Goal: Use online tool/utility: Utilize a website feature to perform a specific function

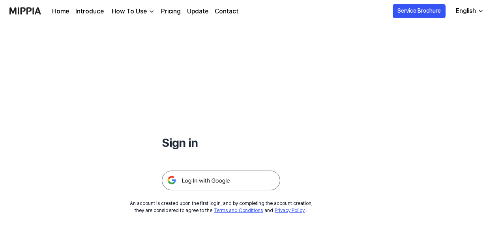
click at [216, 174] on img at bounding box center [221, 180] width 118 height 20
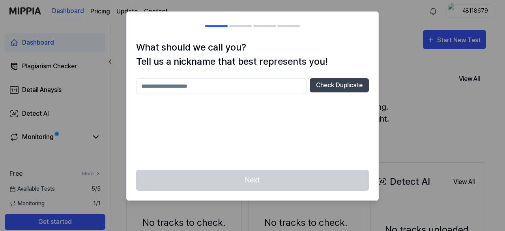
click at [226, 91] on input "text" at bounding box center [221, 86] width 170 height 16
click at [329, 86] on button "Check Duplicate" at bounding box center [339, 85] width 59 height 14
click at [262, 89] on input "*" at bounding box center [221, 86] width 170 height 16
type input "**"
click at [353, 88] on button "Check Duplicate" at bounding box center [339, 85] width 59 height 14
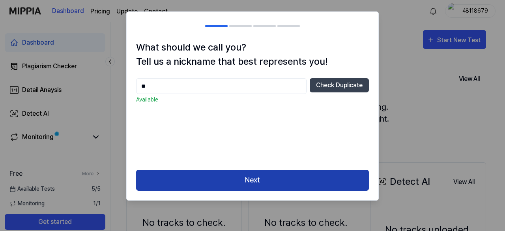
click at [221, 178] on button "Next" at bounding box center [252, 180] width 233 height 21
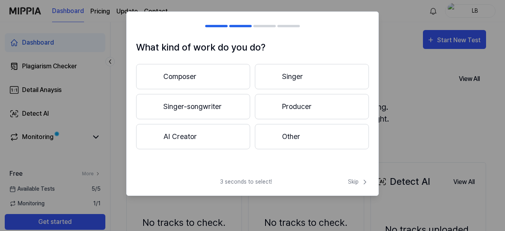
click at [222, 75] on button "Composer" at bounding box center [193, 76] width 114 height 25
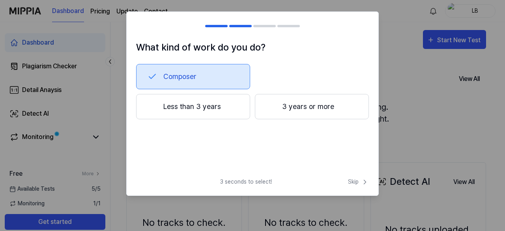
click at [213, 101] on button "Less than 3 years" at bounding box center [193, 106] width 114 height 25
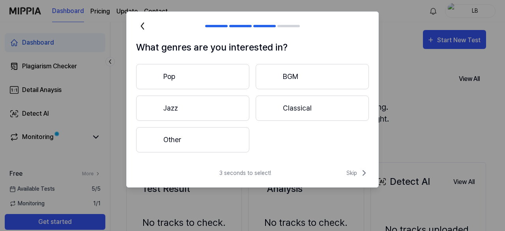
click at [228, 112] on button "Jazz" at bounding box center [192, 107] width 113 height 25
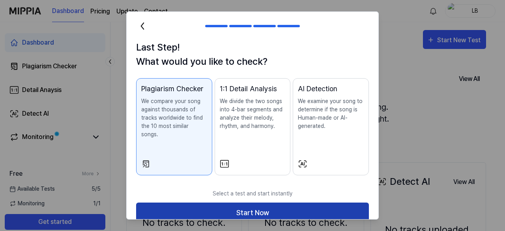
click at [248, 206] on button "Start Now" at bounding box center [252, 212] width 233 height 21
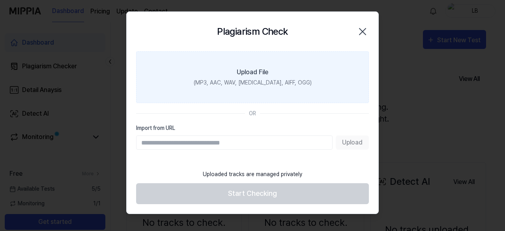
click at [249, 84] on div "(MP3, AAC, WAV, FLAC, AIFF, OGG)" at bounding box center [253, 83] width 118 height 8
click at [0, 0] on input "Upload File (MP3, AAC, WAV, FLAC, AIFF, OGG)" at bounding box center [0, 0] width 0 height 0
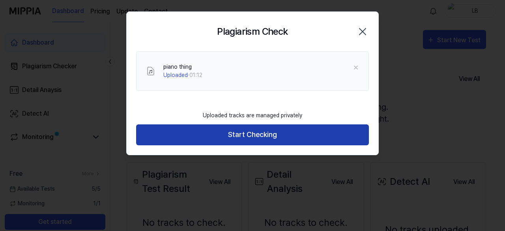
click at [262, 138] on button "Start Checking" at bounding box center [252, 134] width 233 height 21
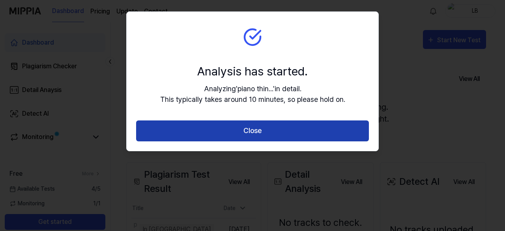
click at [269, 128] on button "Close" at bounding box center [252, 130] width 233 height 21
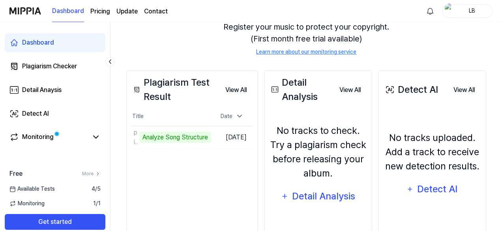
scroll to position [100, 0]
